Goal: Task Accomplishment & Management: Manage account settings

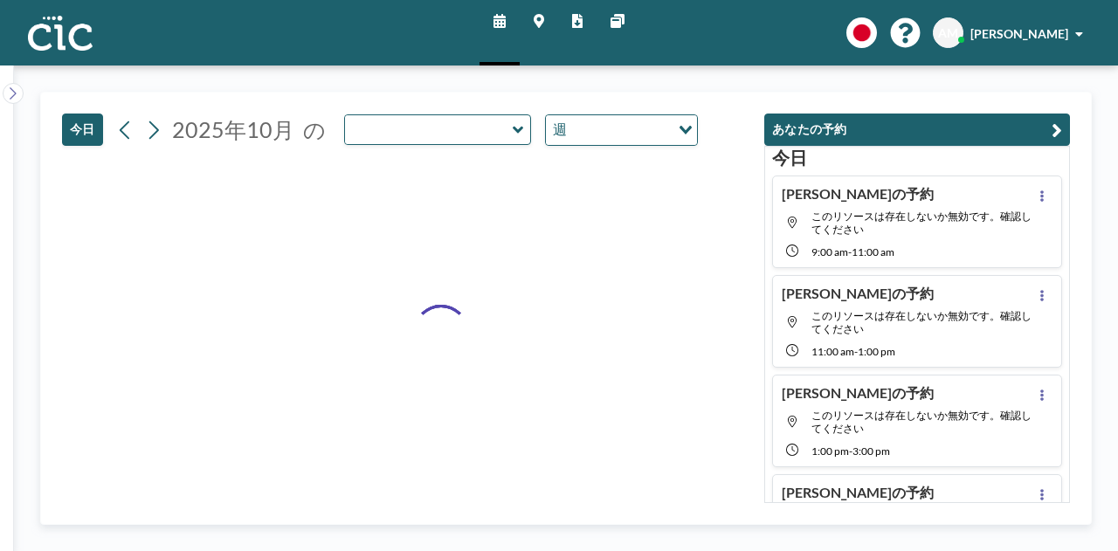
type input "Mura"
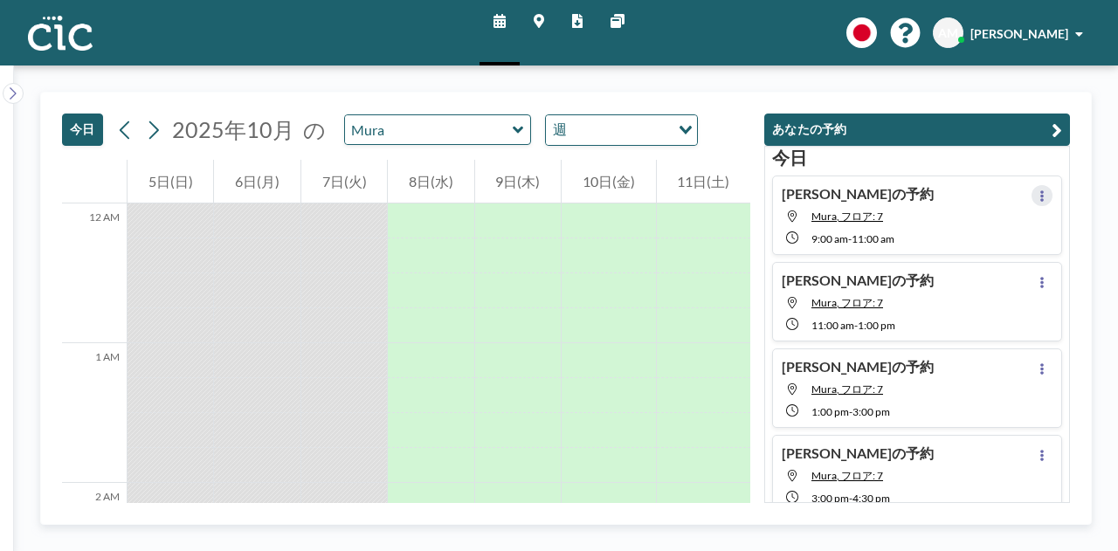
click at [1033, 202] on button at bounding box center [1042, 195] width 21 height 21
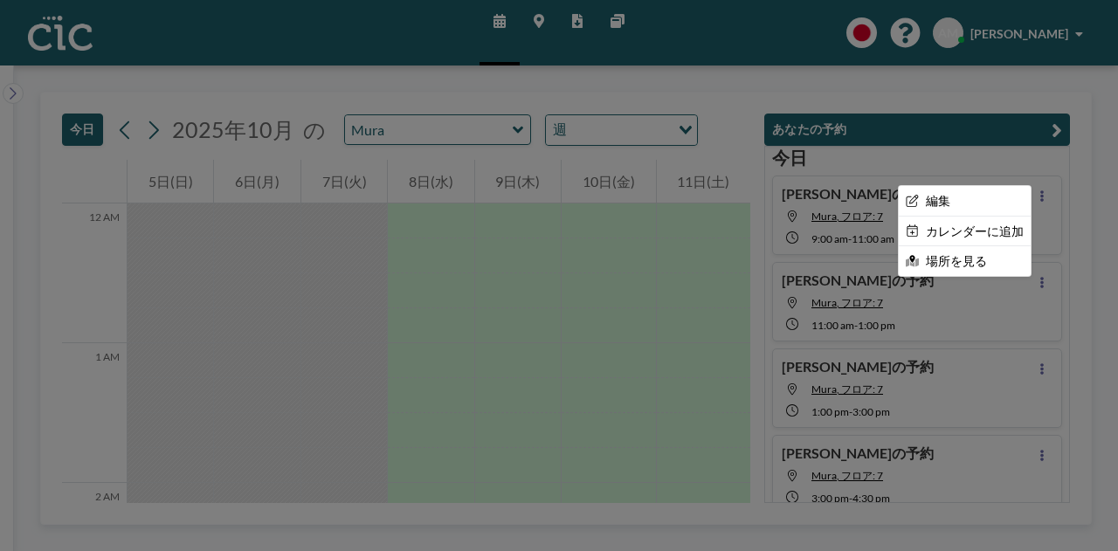
click at [722, 93] on div at bounding box center [559, 275] width 1118 height 551
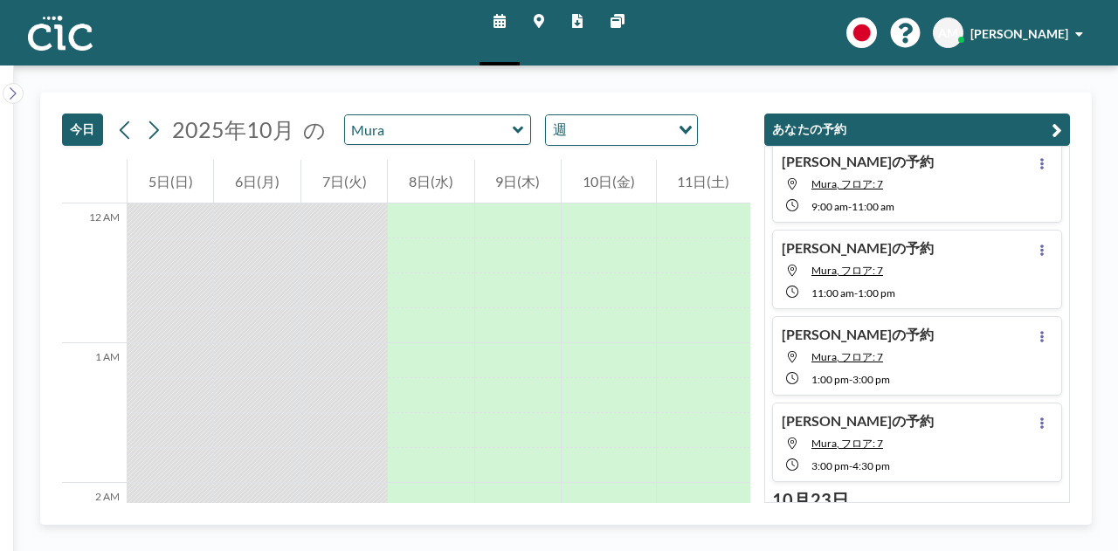
scroll to position [34, 0]
click at [1032, 243] on button at bounding box center [1042, 248] width 21 height 21
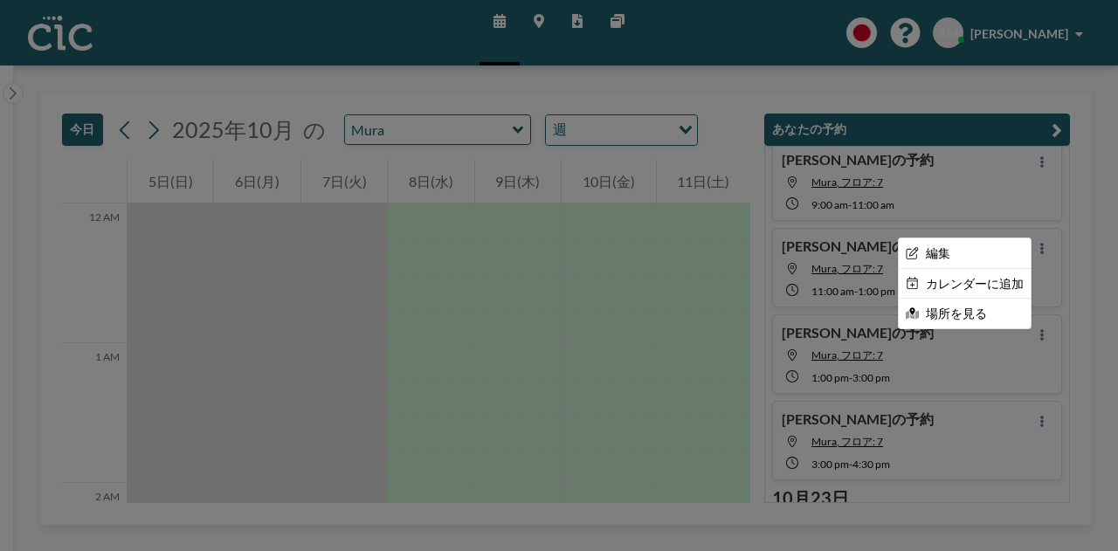
click at [719, 100] on div at bounding box center [559, 275] width 1118 height 551
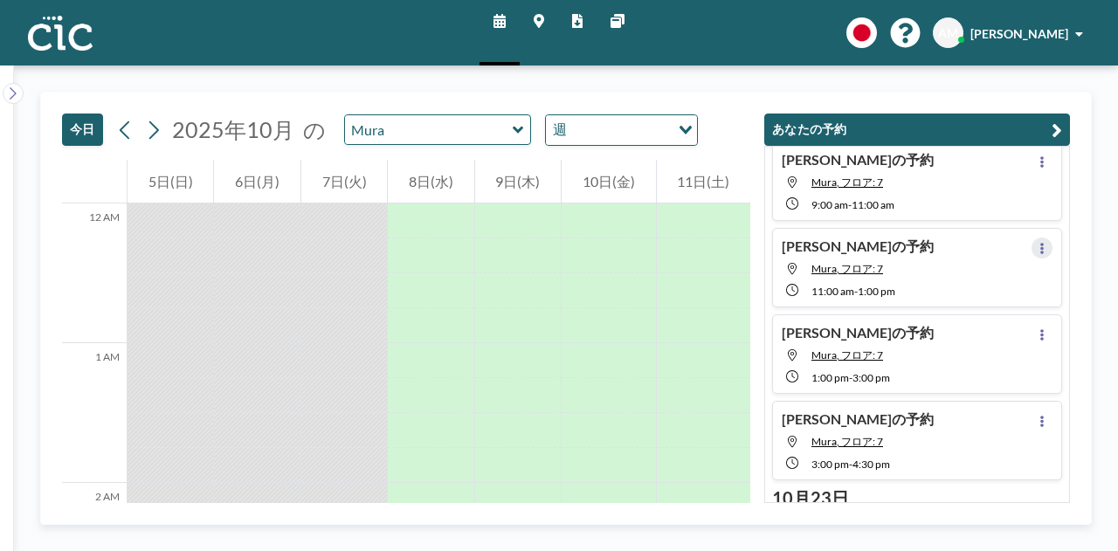
click at [1032, 239] on button at bounding box center [1042, 248] width 21 height 21
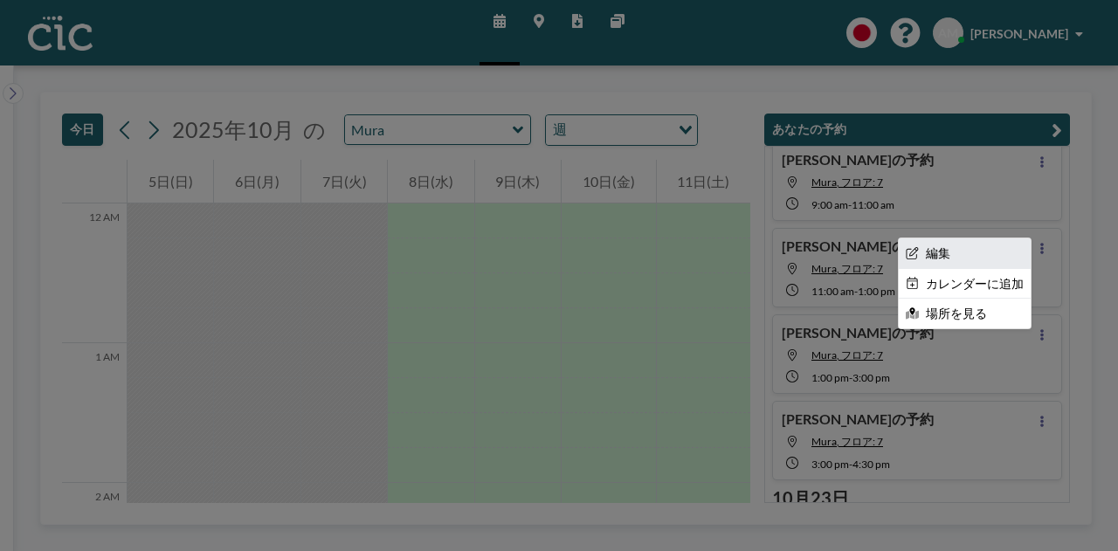
click at [958, 252] on li "編集" at bounding box center [965, 254] width 132 height 30
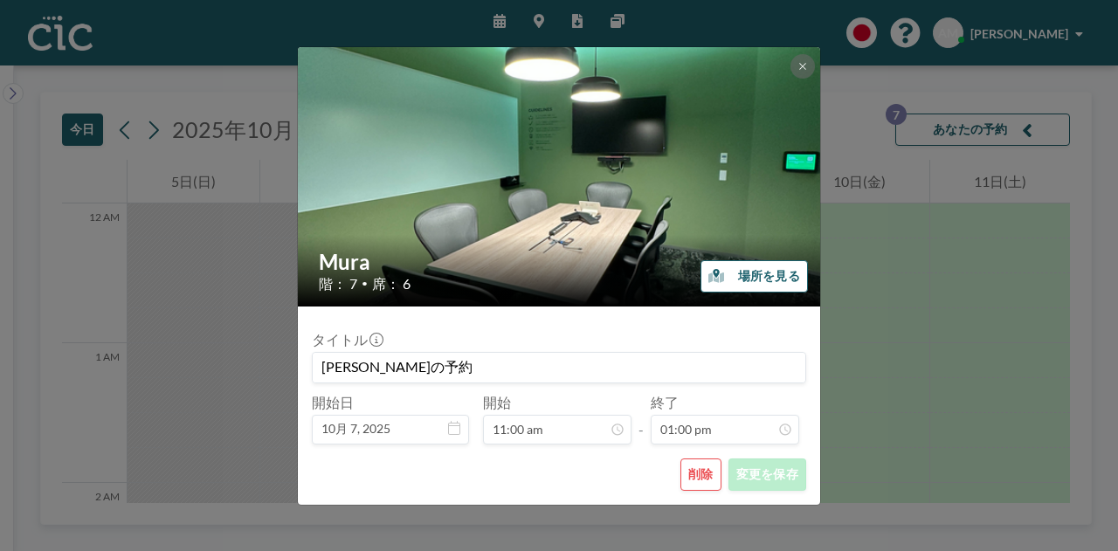
click at [698, 467] on button "削除" at bounding box center [701, 475] width 41 height 32
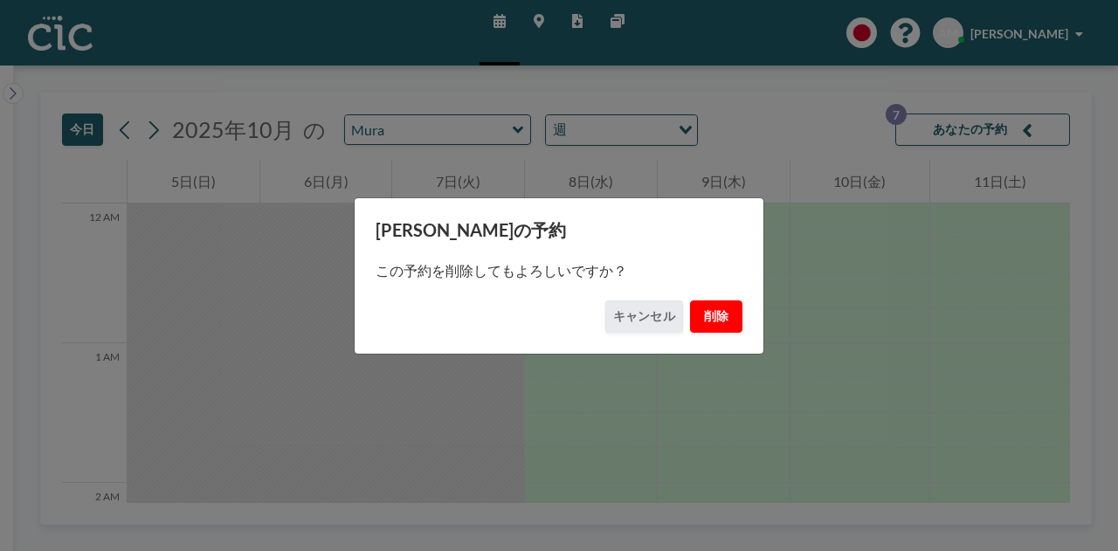
click at [729, 311] on button "削除" at bounding box center [716, 317] width 52 height 32
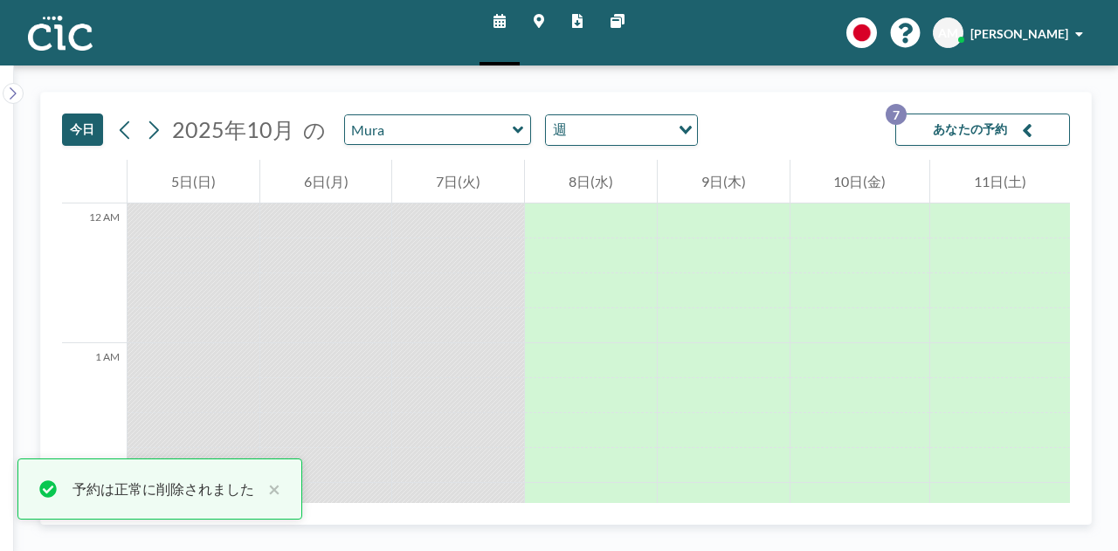
click at [993, 135] on button "あなたの予約 7" at bounding box center [983, 130] width 175 height 32
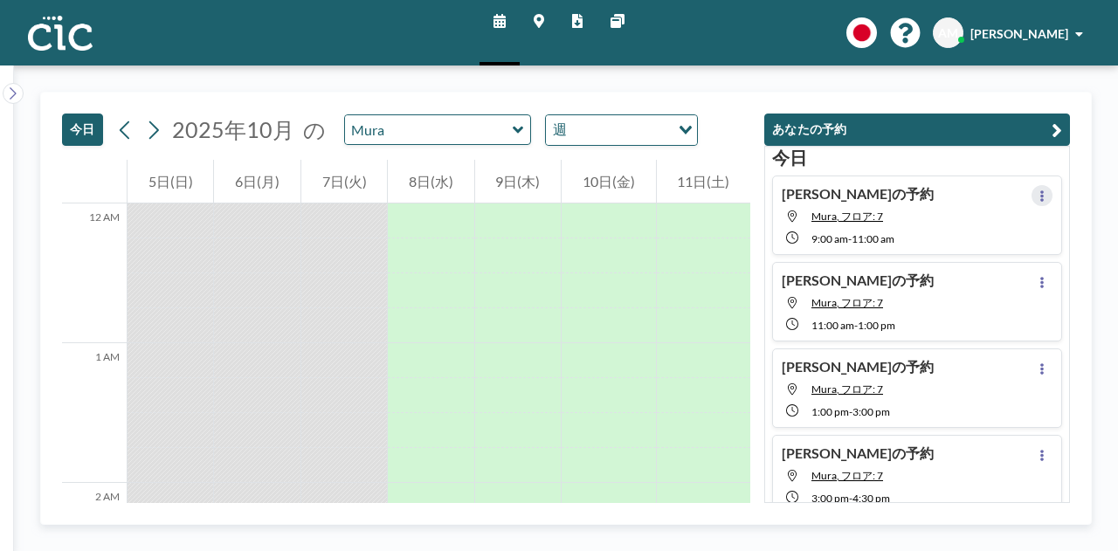
click at [1043, 191] on button at bounding box center [1042, 195] width 21 height 21
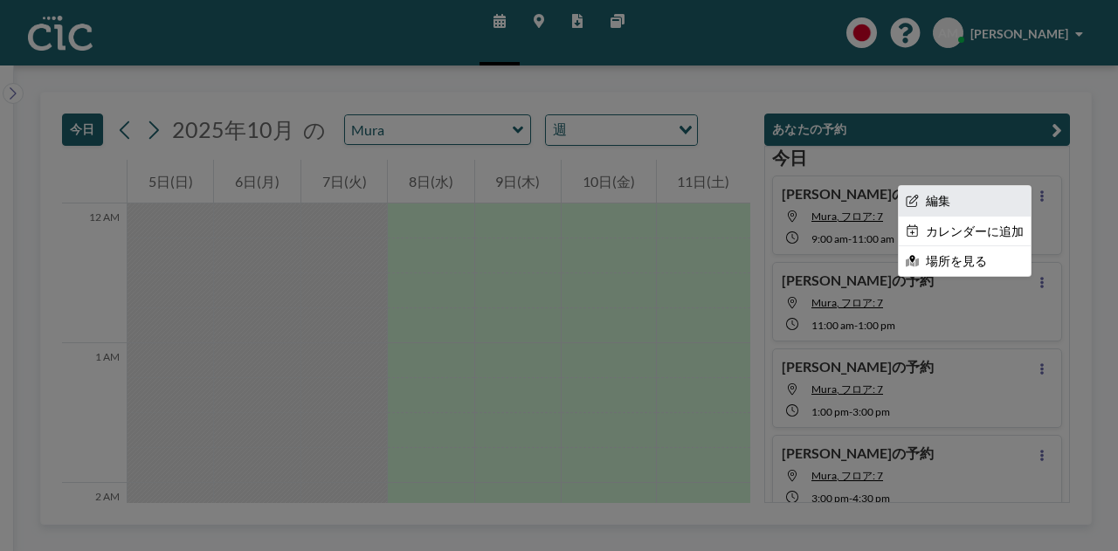
click at [985, 206] on li "編集" at bounding box center [965, 201] width 132 height 30
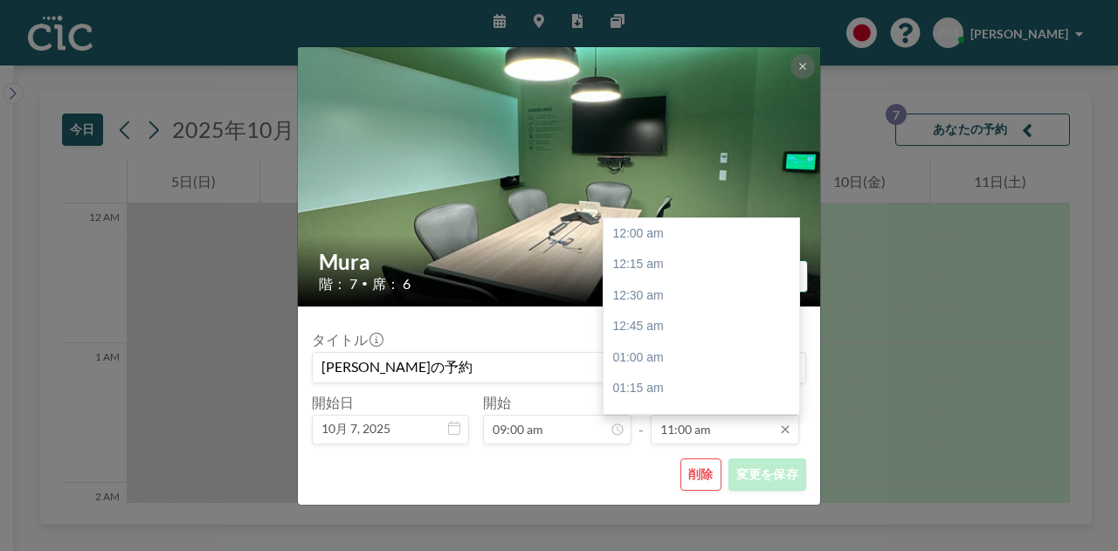
scroll to position [1368, 0]
click at [695, 431] on input "11:00 am" at bounding box center [725, 430] width 149 height 30
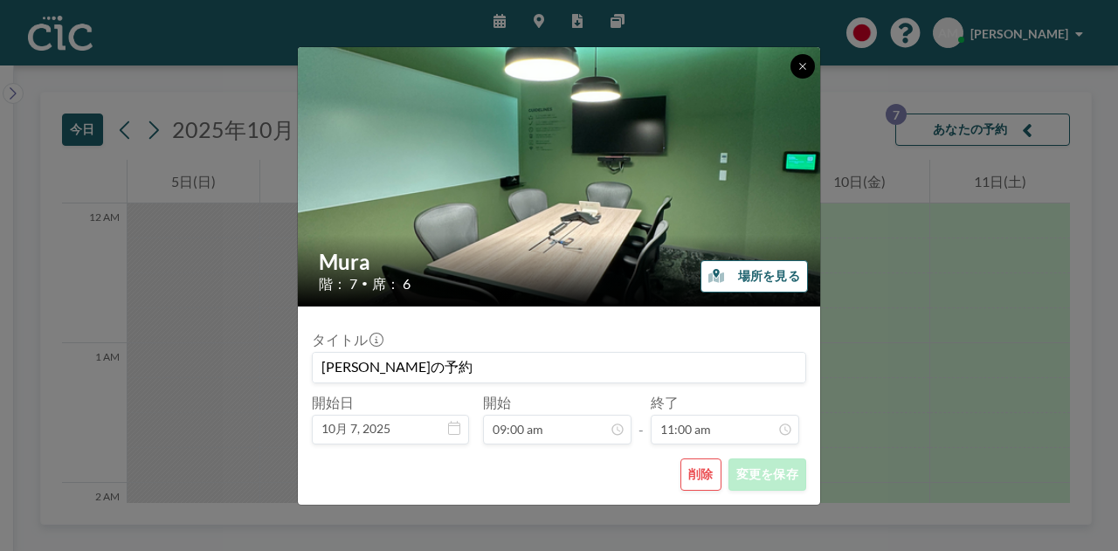
click at [799, 59] on button at bounding box center [803, 66] width 24 height 24
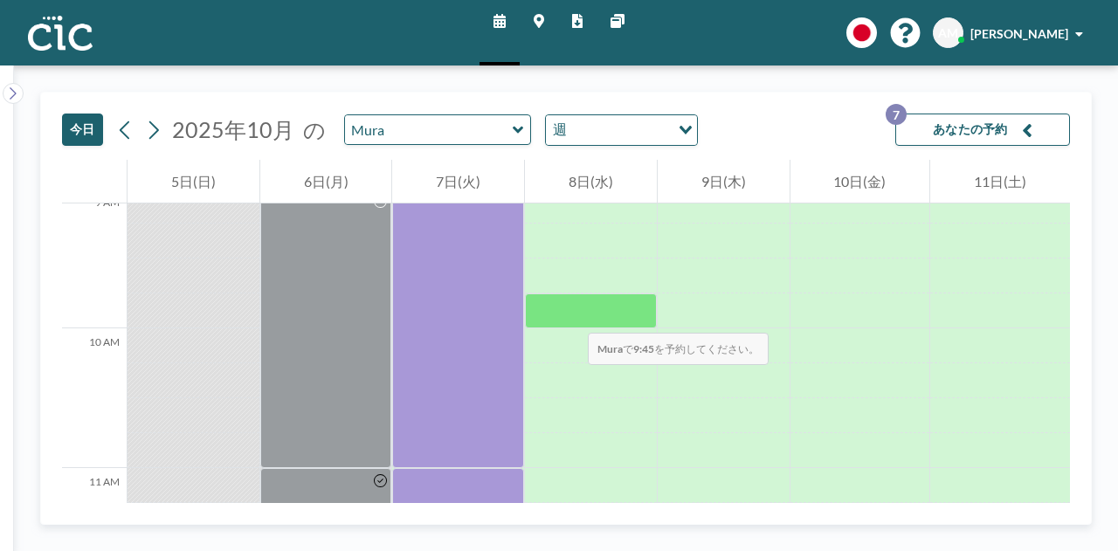
scroll to position [1272, 0]
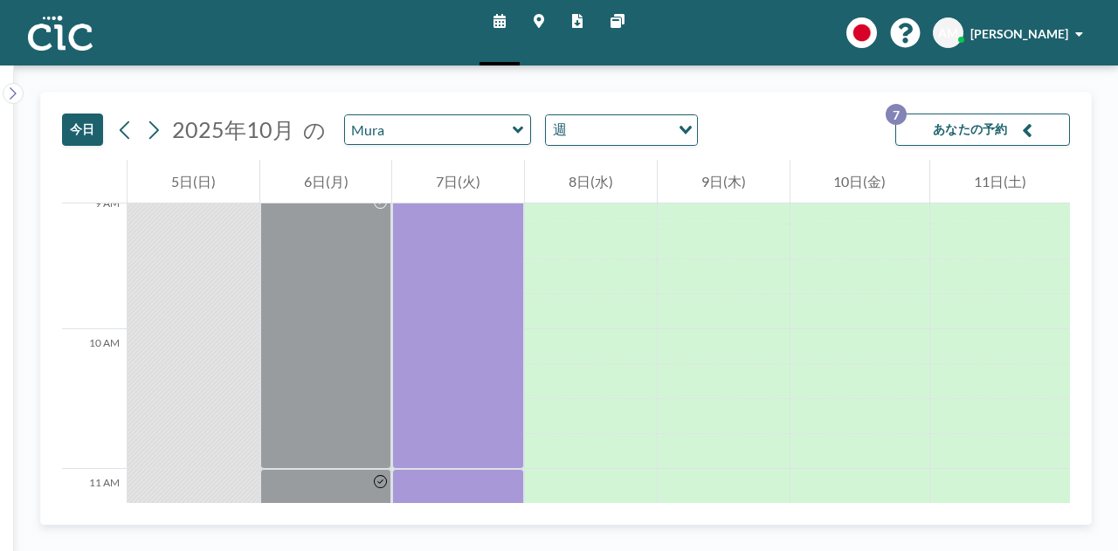
click at [1008, 118] on button "あなたの予約 7" at bounding box center [983, 130] width 175 height 32
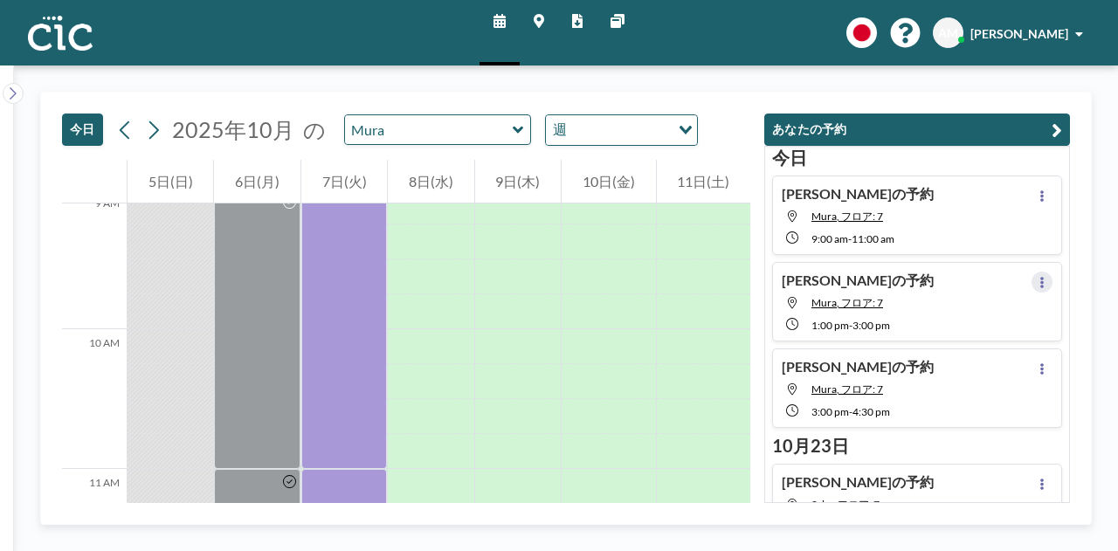
click at [1040, 279] on button at bounding box center [1042, 282] width 21 height 21
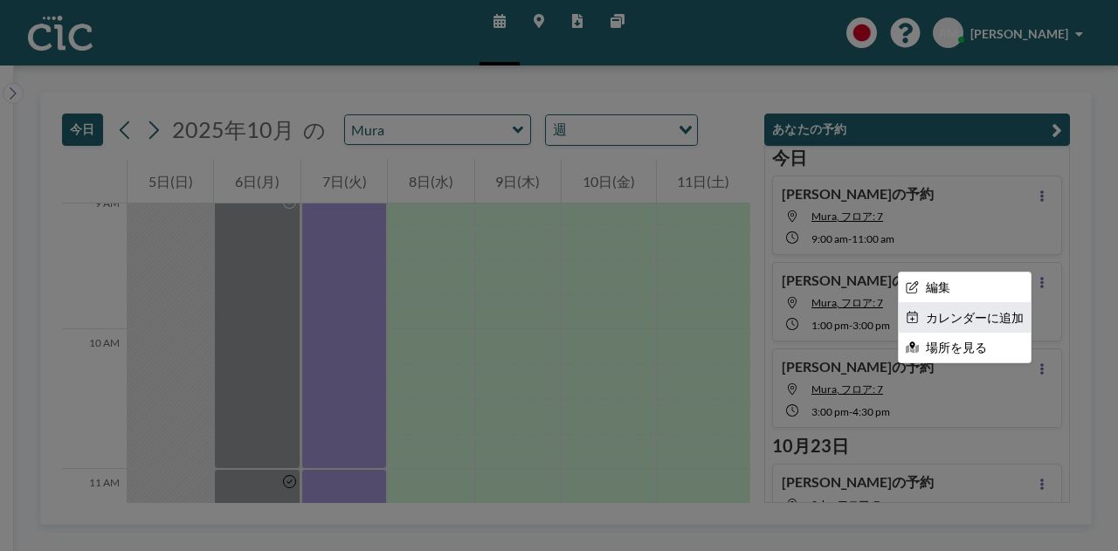
click at [954, 312] on li "カレンダーに追加" at bounding box center [965, 318] width 132 height 30
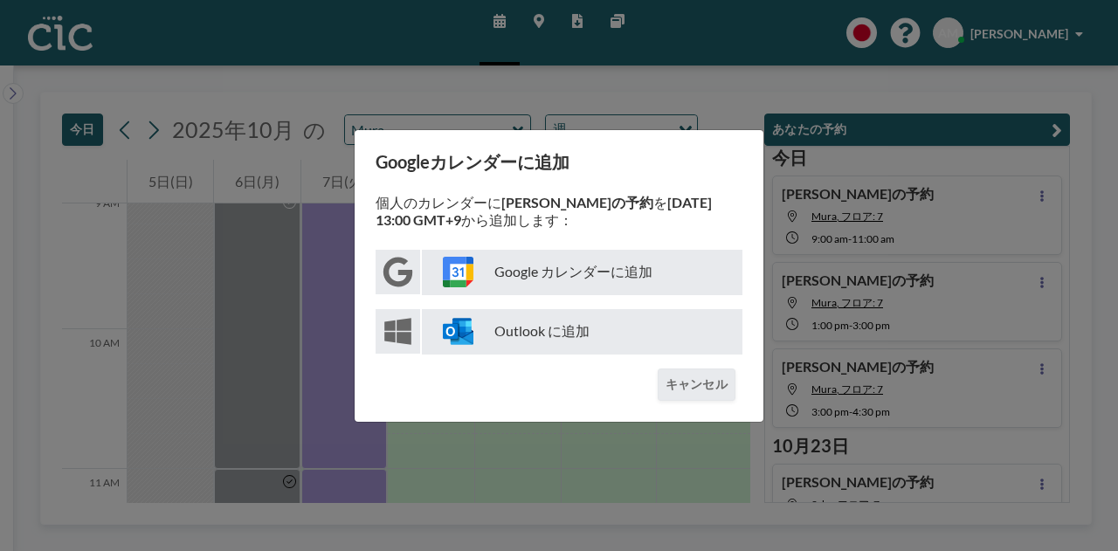
click at [623, 266] on p "Google カレンダーに追加" at bounding box center [582, 272] width 321 height 45
click at [722, 114] on div "Googleカレンダーに追加 個人のカレンダーに [PERSON_NAME]の予約 を [DATE] 13:00 GMT+9 から追加します： Google …" at bounding box center [559, 275] width 1118 height 551
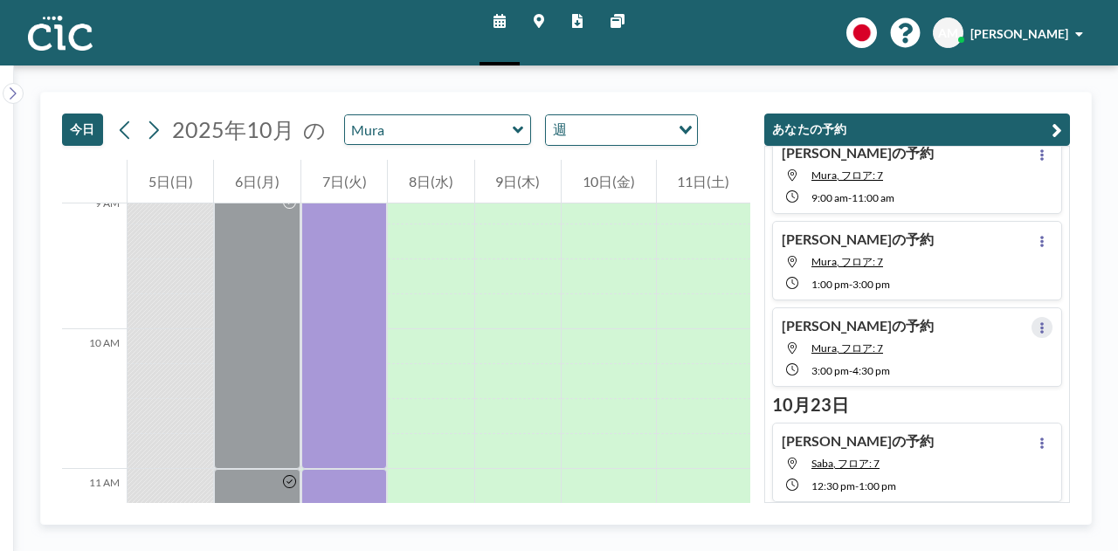
scroll to position [42, 0]
click at [1041, 324] on icon at bounding box center [1042, 327] width 3 height 11
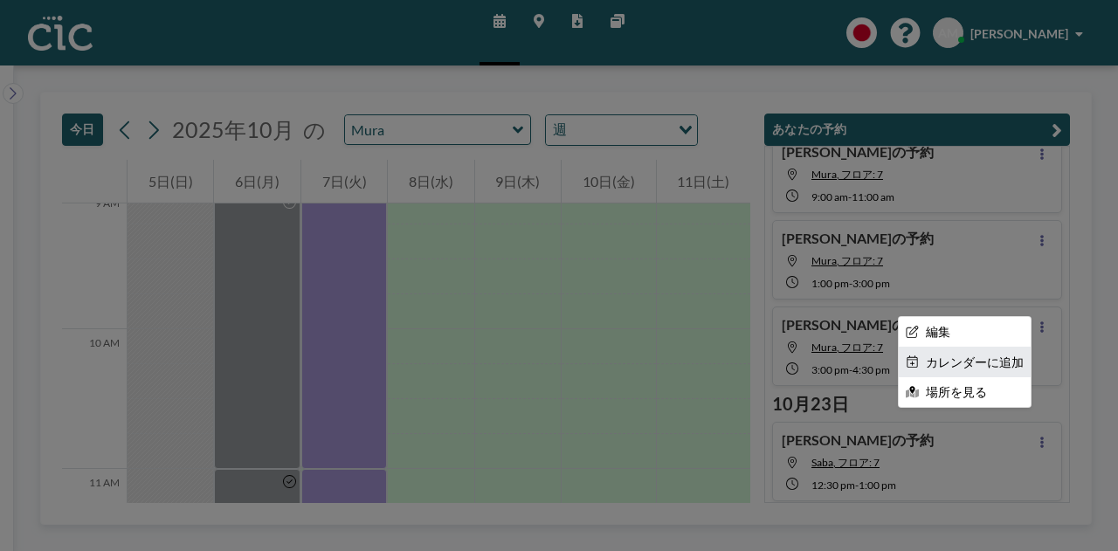
click at [971, 354] on li "カレンダーに追加" at bounding box center [965, 363] width 132 height 30
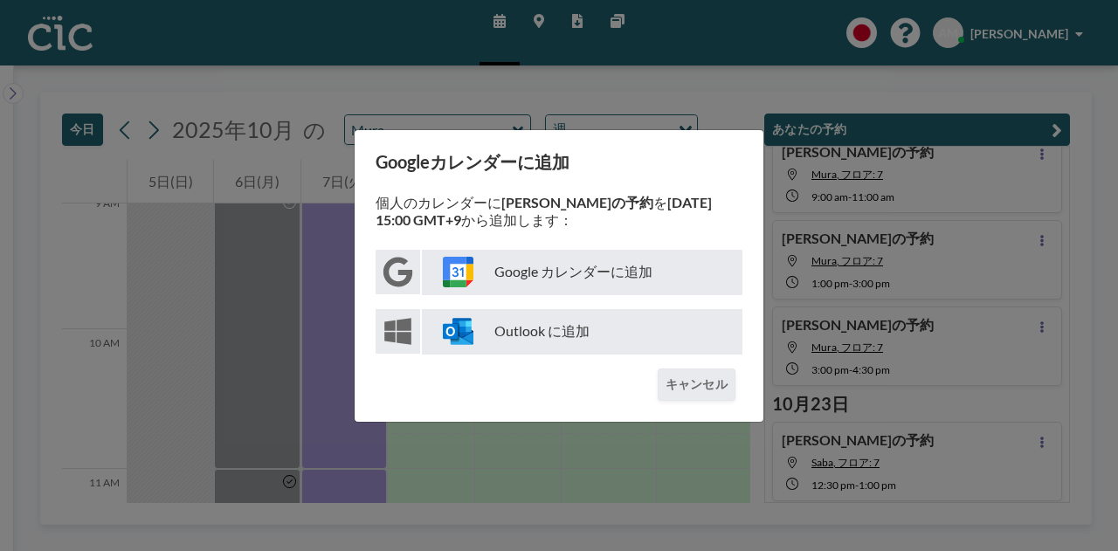
click at [601, 282] on p "Google カレンダーに追加" at bounding box center [582, 272] width 321 height 45
click at [758, 88] on div "Googleカレンダーに追加 個人のカレンダーに [PERSON_NAME]の予約 を [DATE] 15:00 GMT+9 から追加します： Google …" at bounding box center [559, 275] width 1118 height 551
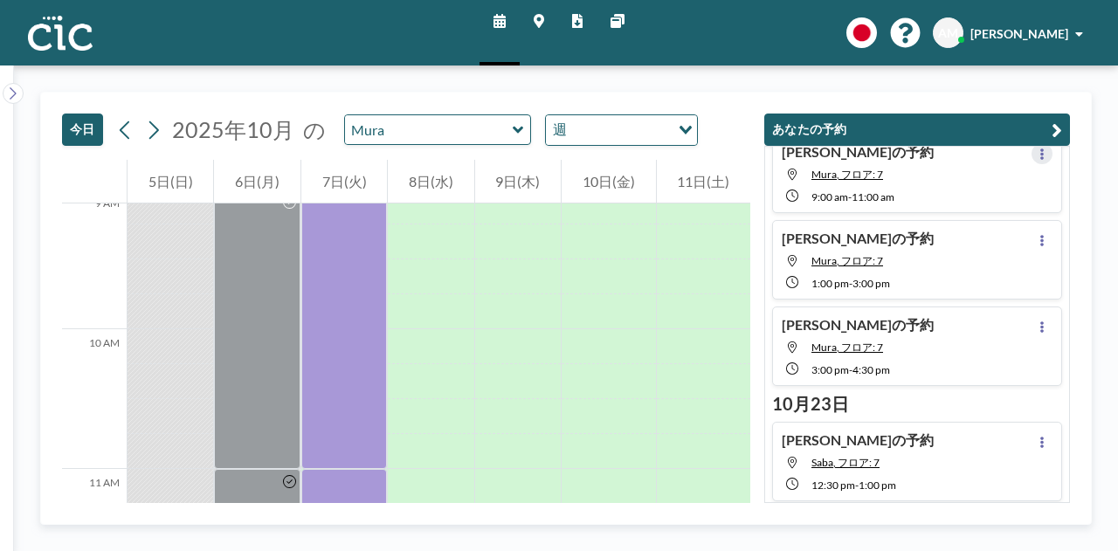
click at [1036, 161] on button at bounding box center [1042, 153] width 21 height 21
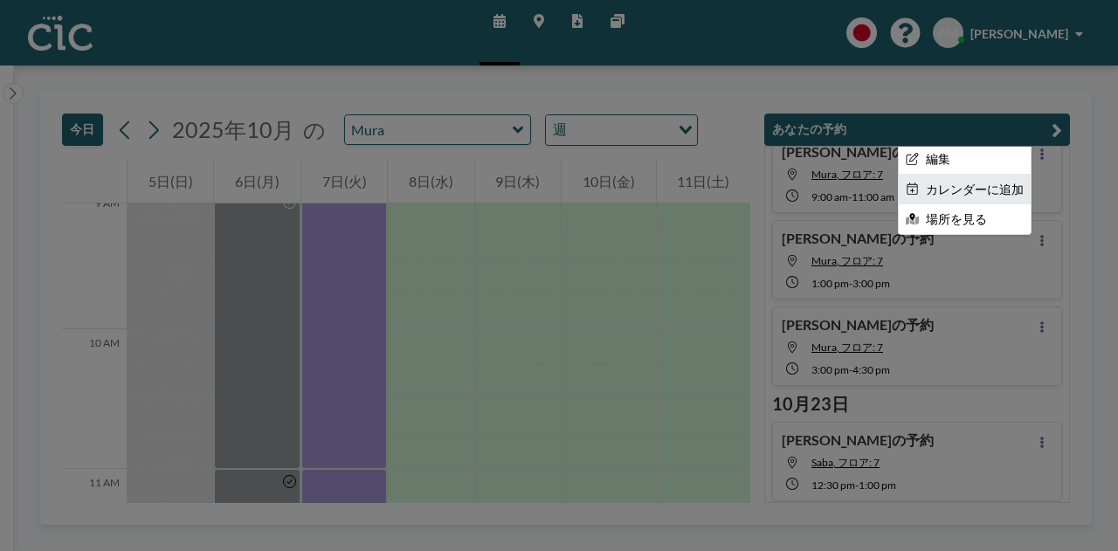
click at [945, 191] on li "カレンダーに追加" at bounding box center [965, 190] width 132 height 30
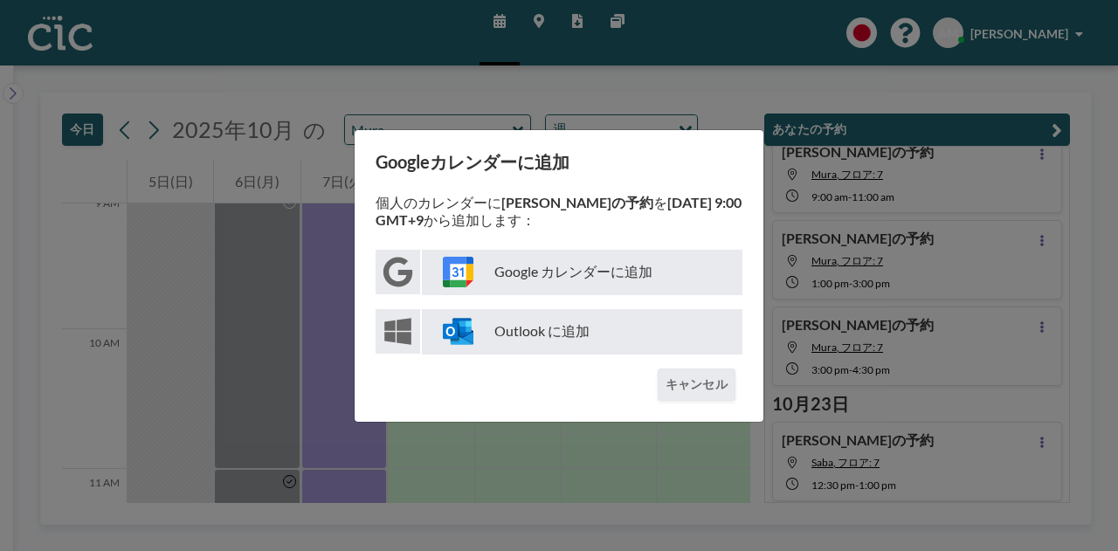
click at [684, 65] on div "Googleカレンダーに追加 個人のカレンダーに [PERSON_NAME]の予約 を [DATE] 9:00 GMT+9 から追加します： Google カ…" at bounding box center [559, 275] width 1118 height 551
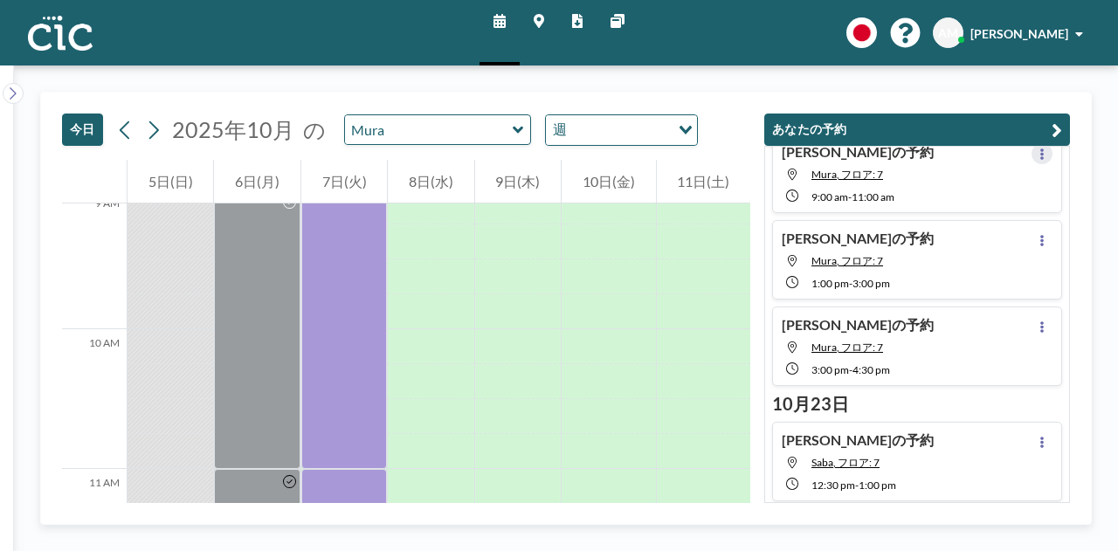
click at [1039, 156] on icon at bounding box center [1042, 154] width 7 height 11
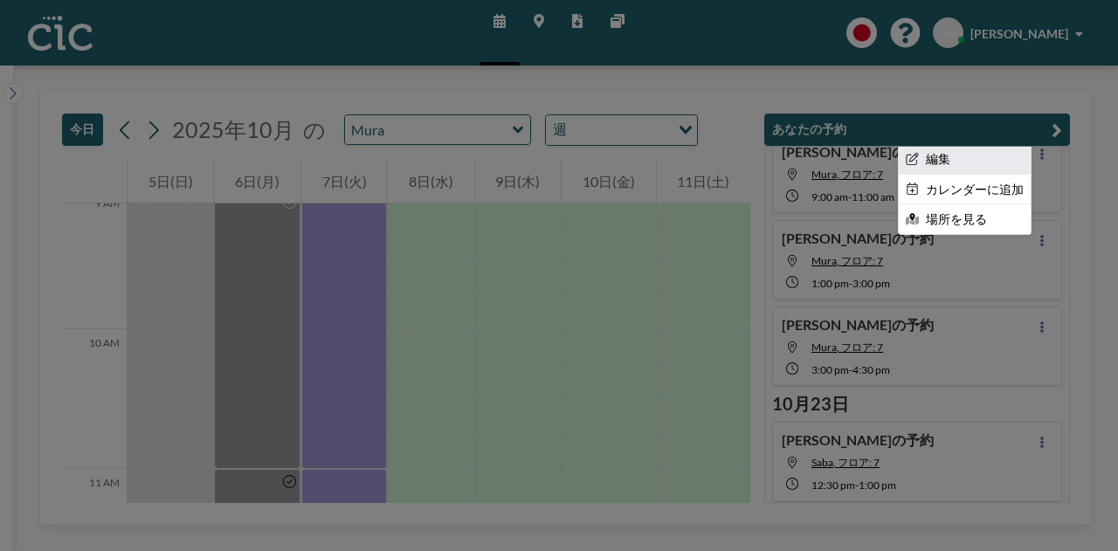
click at [953, 160] on li "編集" at bounding box center [965, 159] width 132 height 30
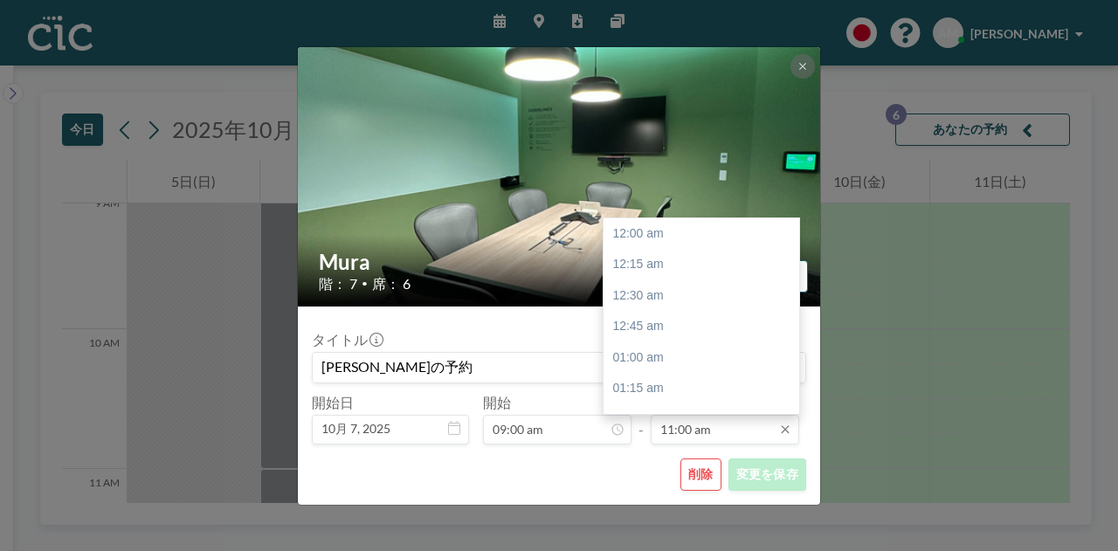
scroll to position [1368, 0]
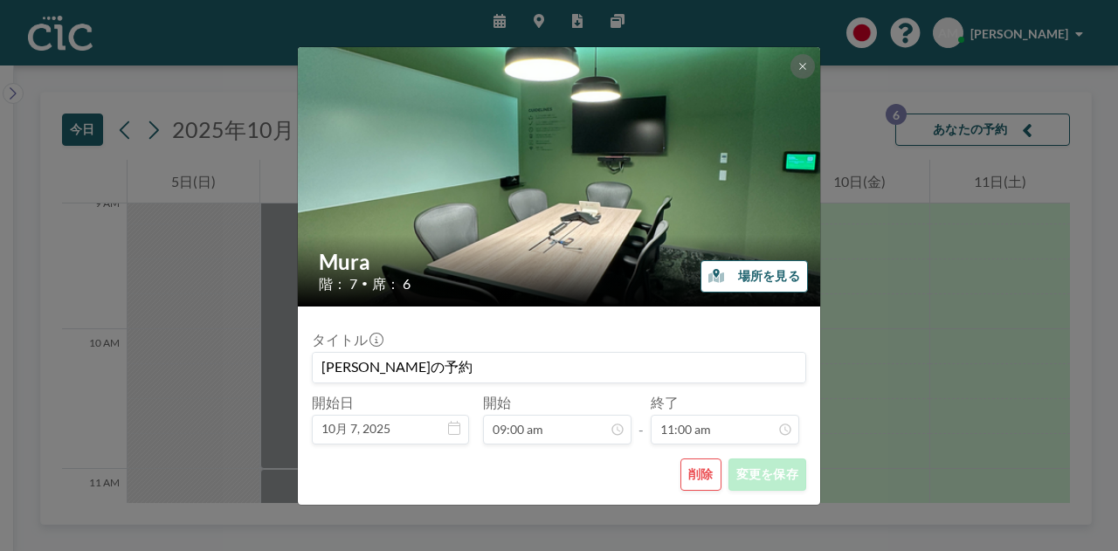
click at [892, 177] on div "Mura 階： 7 • 席： 6 場所を見る タイトル [PERSON_NAME]の予約 開始日 [DATE], 2025 開始 09:00 am - 終了 …" at bounding box center [559, 275] width 1118 height 551
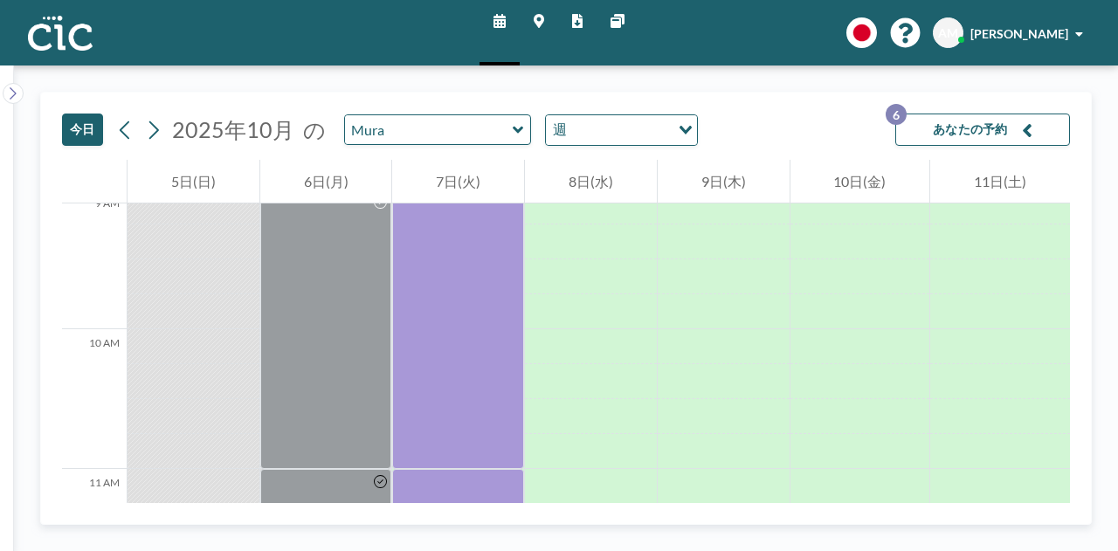
click at [1008, 123] on button "あなたの予約 6" at bounding box center [983, 130] width 175 height 32
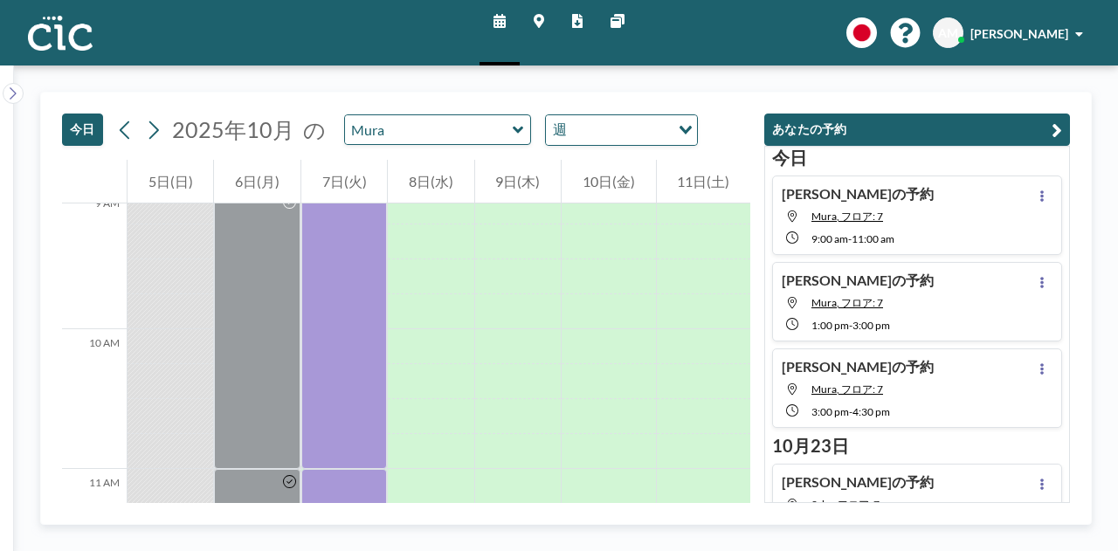
click at [1045, 200] on div "[PERSON_NAME]の予約 Mura, フロア: 7 9:00 AM - 11:00 AM" at bounding box center [917, 216] width 290 height 80
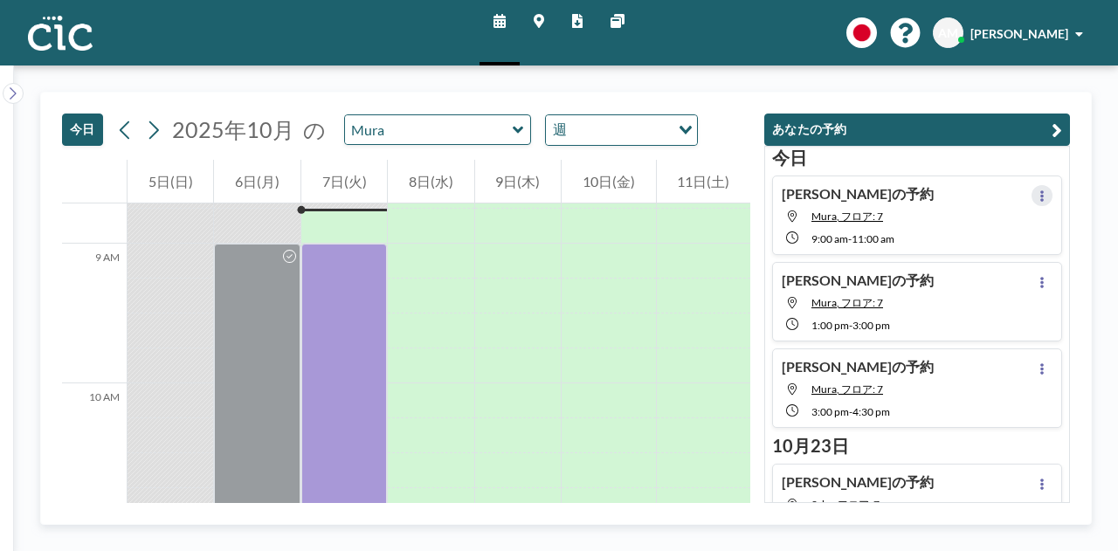
click at [1039, 195] on icon at bounding box center [1042, 195] width 7 height 11
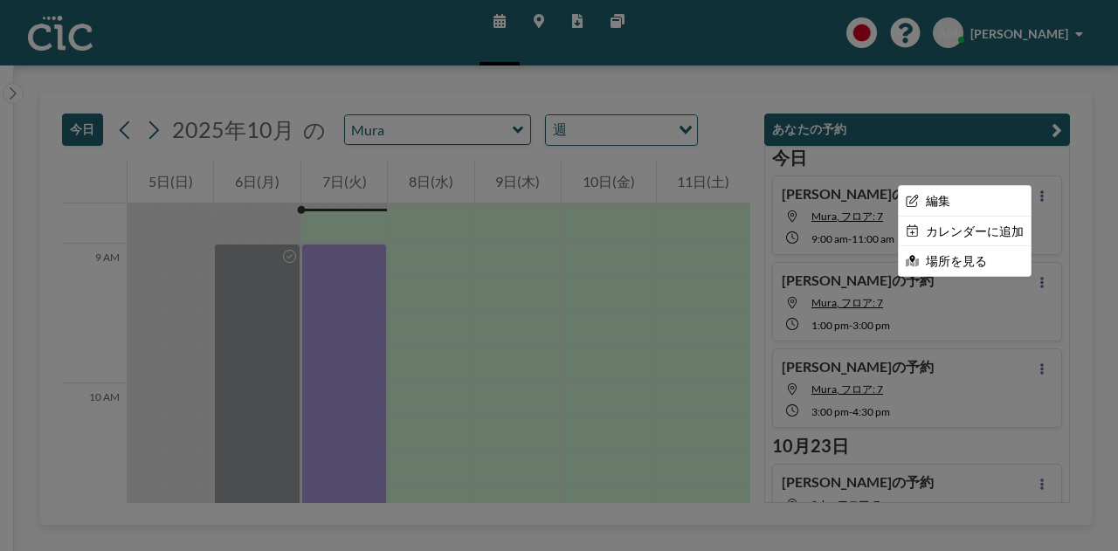
scroll to position [1223, 0]
click at [939, 207] on li "編集" at bounding box center [965, 201] width 132 height 30
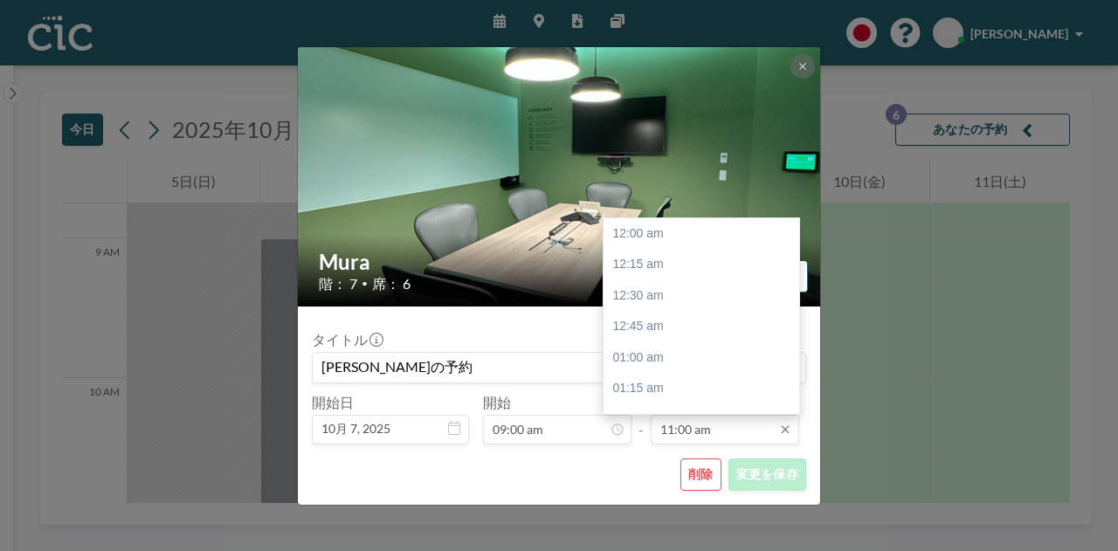
scroll to position [1368, 0]
drag, startPoint x: 797, startPoint y: 312, endPoint x: 796, endPoint y: 294, distance: 17.5
click at [796, 294] on div at bounding box center [794, 294] width 5 height 12
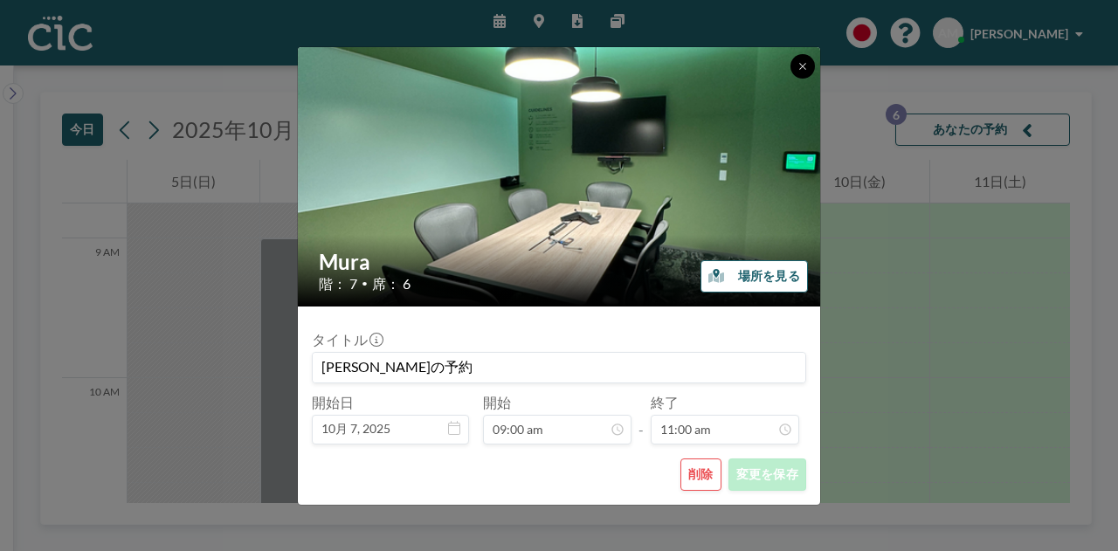
drag, startPoint x: 802, startPoint y: 69, endPoint x: 823, endPoint y: 72, distance: 21.1
click at [802, 69] on icon at bounding box center [803, 66] width 10 height 10
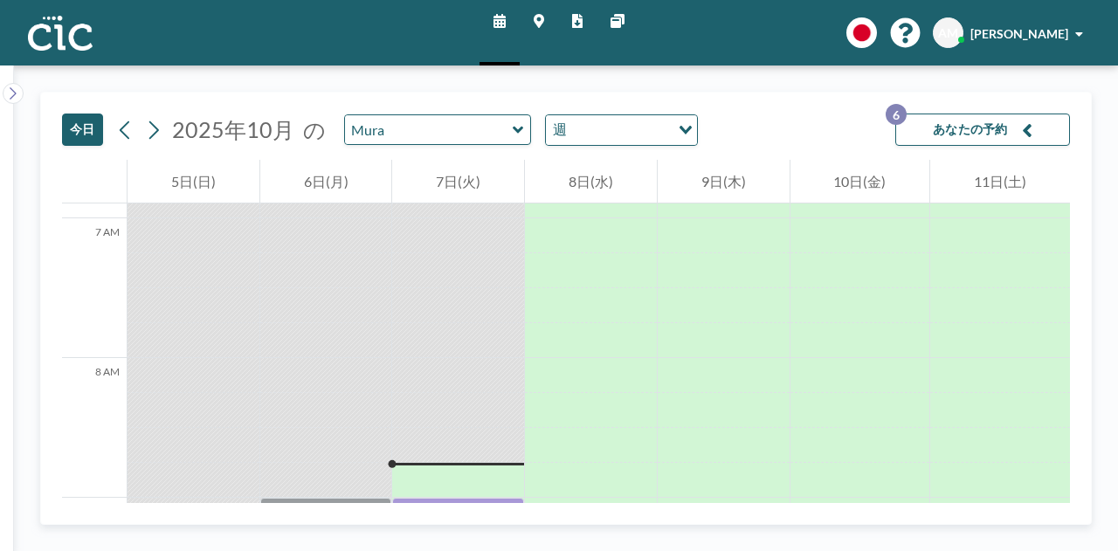
scroll to position [955, 0]
